Goal: Navigation & Orientation: Understand site structure

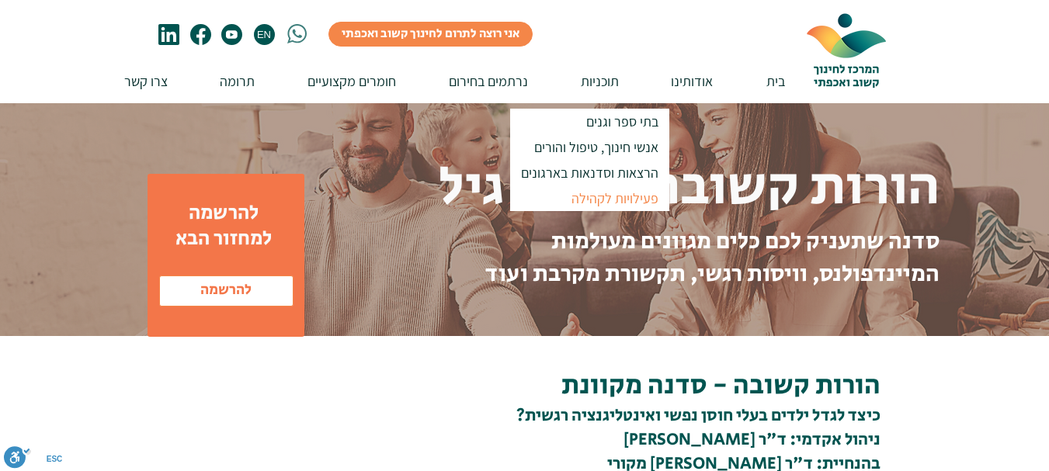
click at [582, 200] on p "פעילויות לקהילה" at bounding box center [615, 199] width 101 height 26
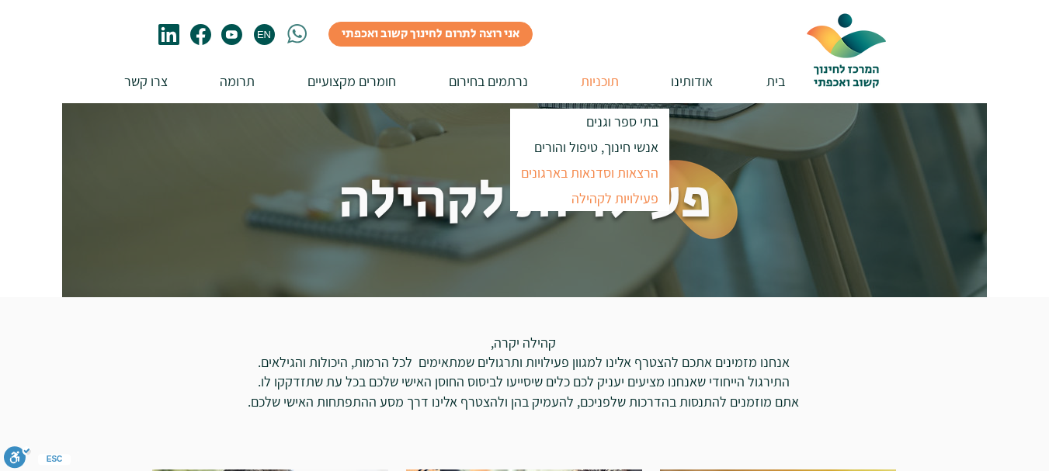
click at [606, 180] on p "הרצאות וסדנאות בארגונים" at bounding box center [589, 173] width 151 height 26
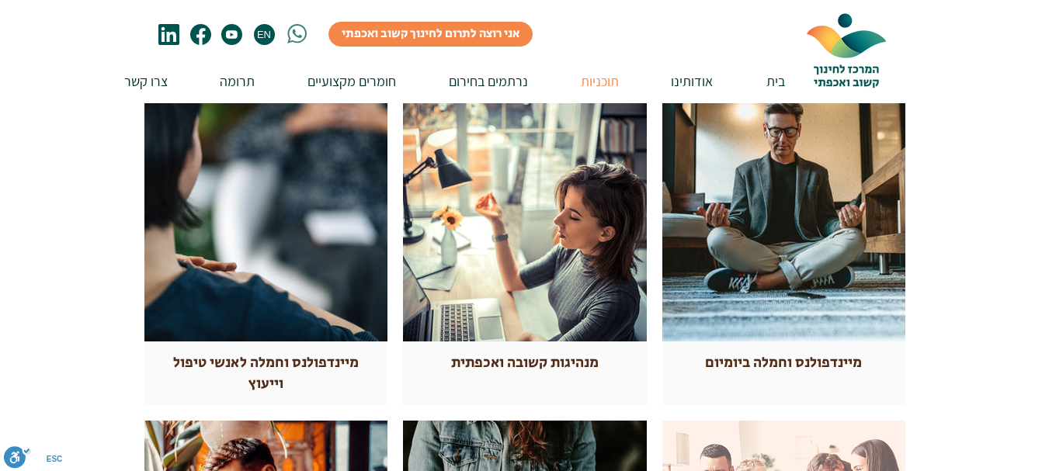
scroll to position [388, 0]
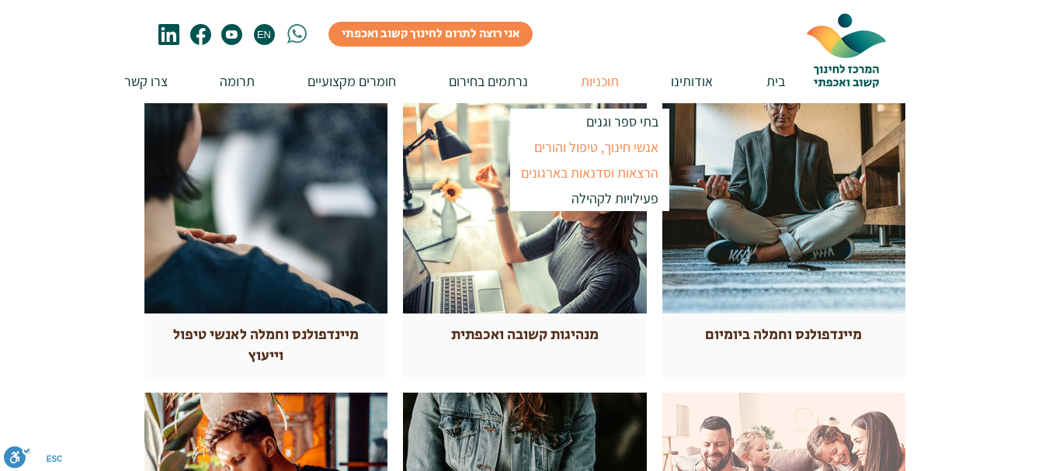
click at [630, 148] on p "אנשי חינוך, טיפול והורים" at bounding box center [596, 147] width 138 height 26
